Goal: Information Seeking & Learning: Learn about a topic

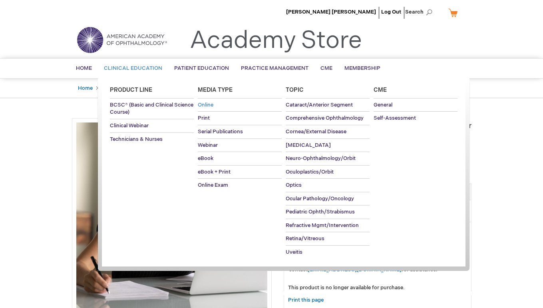
click at [207, 103] on span "Online" at bounding box center [206, 105] width 16 height 6
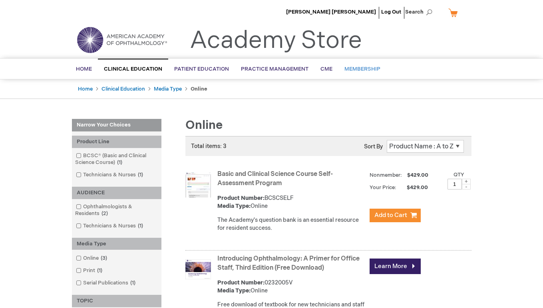
click at [355, 69] on span "Membership" at bounding box center [362, 69] width 36 height 6
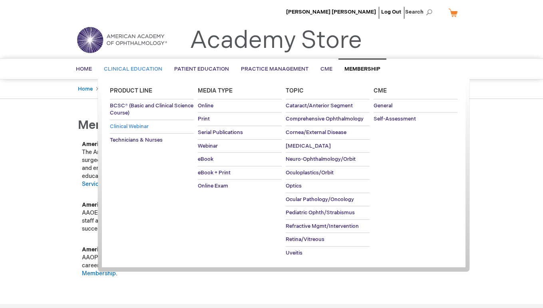
click at [135, 127] on span "Clinical Webinar" at bounding box center [129, 126] width 39 height 6
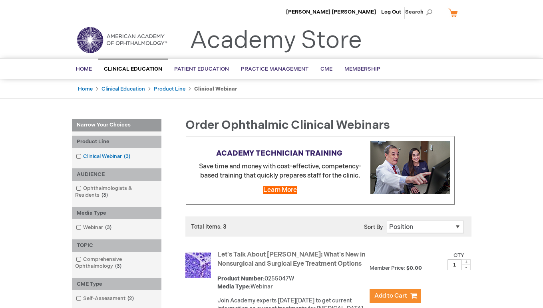
click at [83, 158] on span at bounding box center [83, 156] width 0 height 6
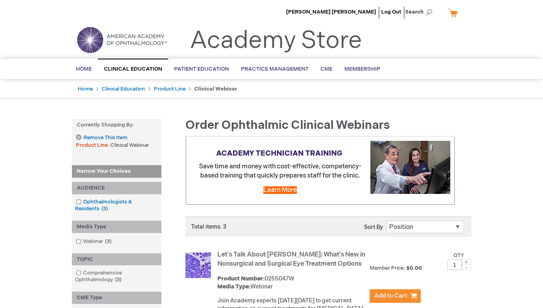
click at [83, 201] on span at bounding box center [83, 202] width 0 height 6
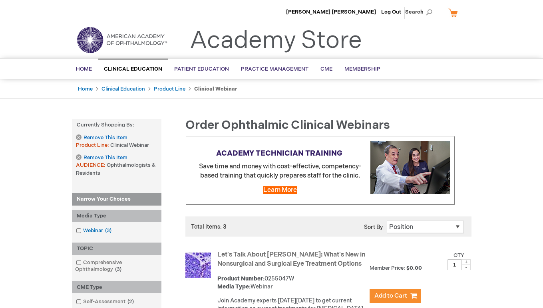
click at [83, 230] on span at bounding box center [83, 231] width 0 height 6
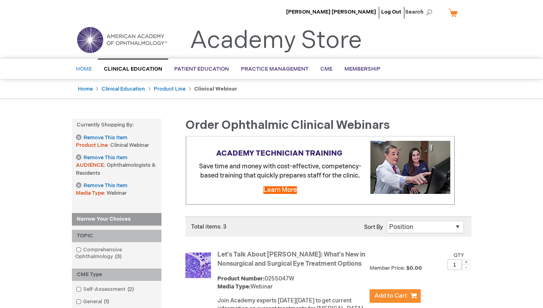
click at [83, 67] on span "Home" at bounding box center [84, 69] width 16 height 6
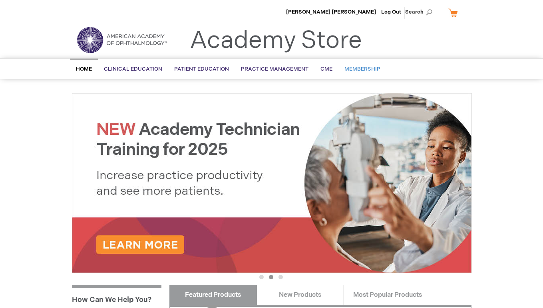
click at [356, 66] on span "Membership" at bounding box center [362, 69] width 36 height 6
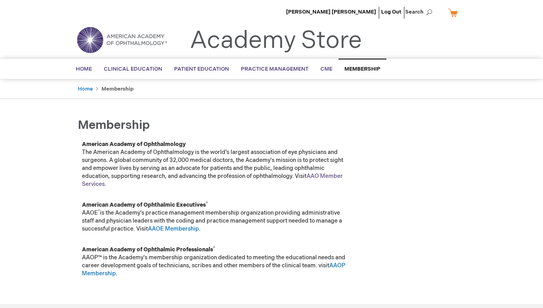
click at [96, 183] on link "AAO Member Services" at bounding box center [212, 180] width 261 height 15
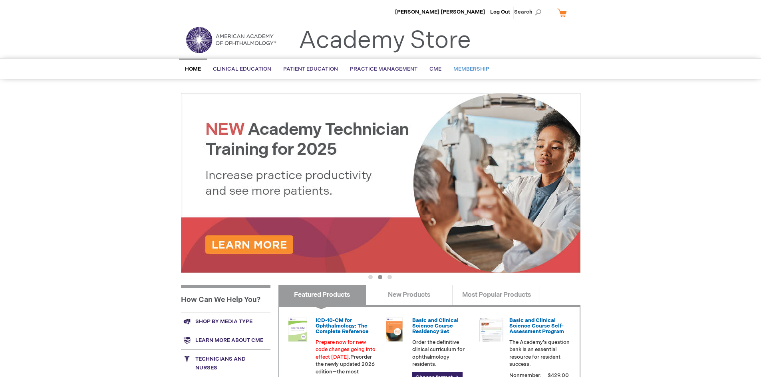
click at [462, 66] on span "Membership" at bounding box center [471, 69] width 36 height 6
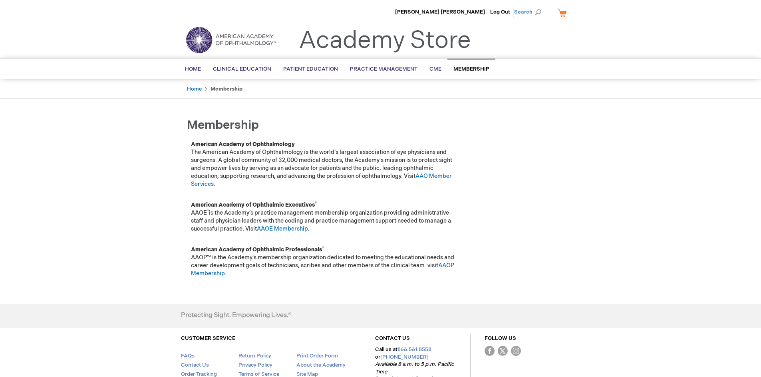
click at [538, 10] on span "Search" at bounding box center [529, 12] width 30 height 16
type input "Online"
click at [465, 48] on link "Online" at bounding box center [463, 50] width 16 height 8
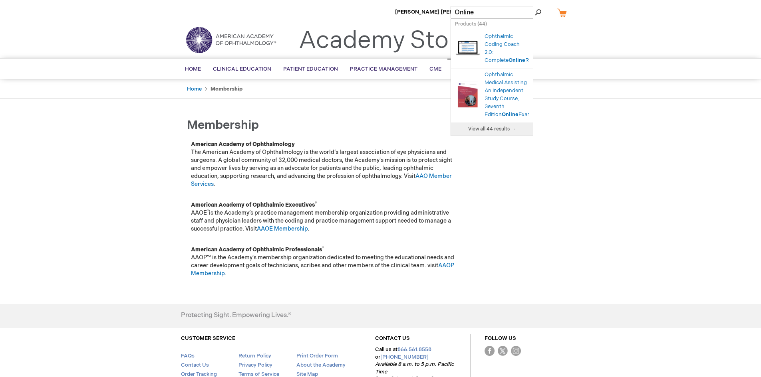
click at [501, 132] on span "View all 44 results →" at bounding box center [492, 129] width 48 height 6
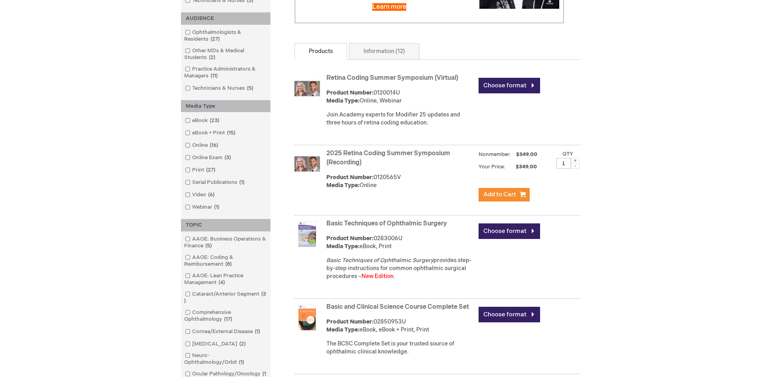
scroll to position [158, 0]
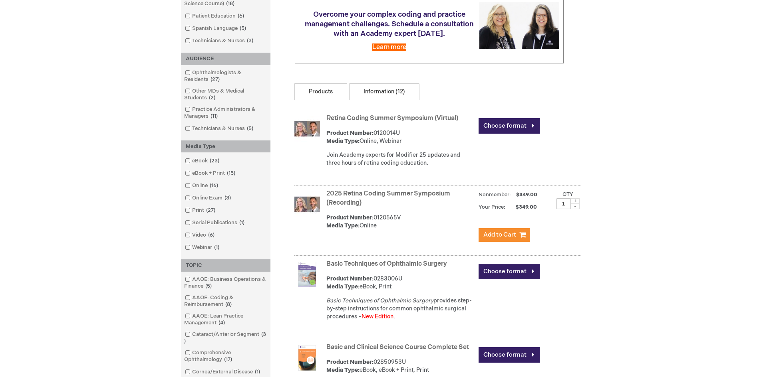
click at [375, 90] on link "Information (12)" at bounding box center [384, 91] width 70 height 17
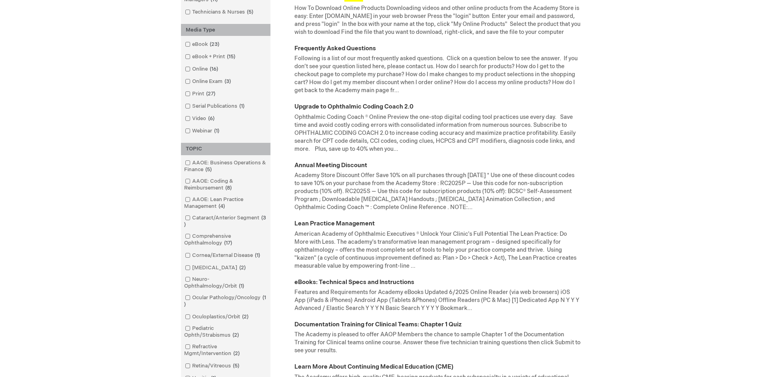
scroll to position [280, 0]
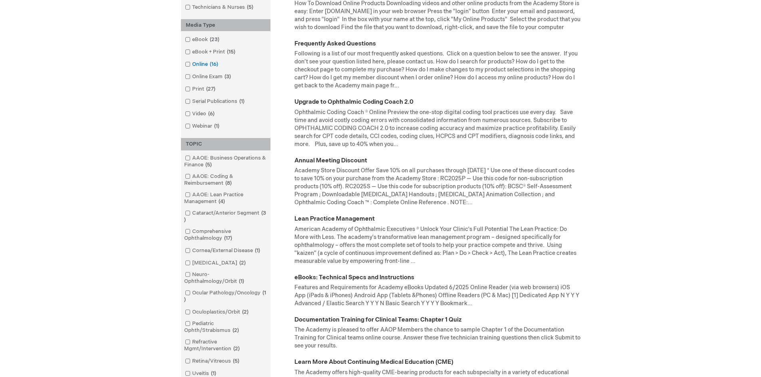
click at [192, 64] on span at bounding box center [192, 64] width 0 height 6
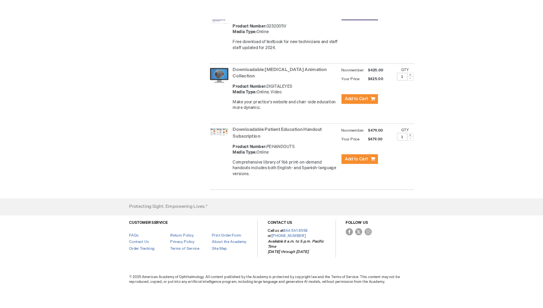
scroll to position [1387, 0]
